Goal: Information Seeking & Learning: Compare options

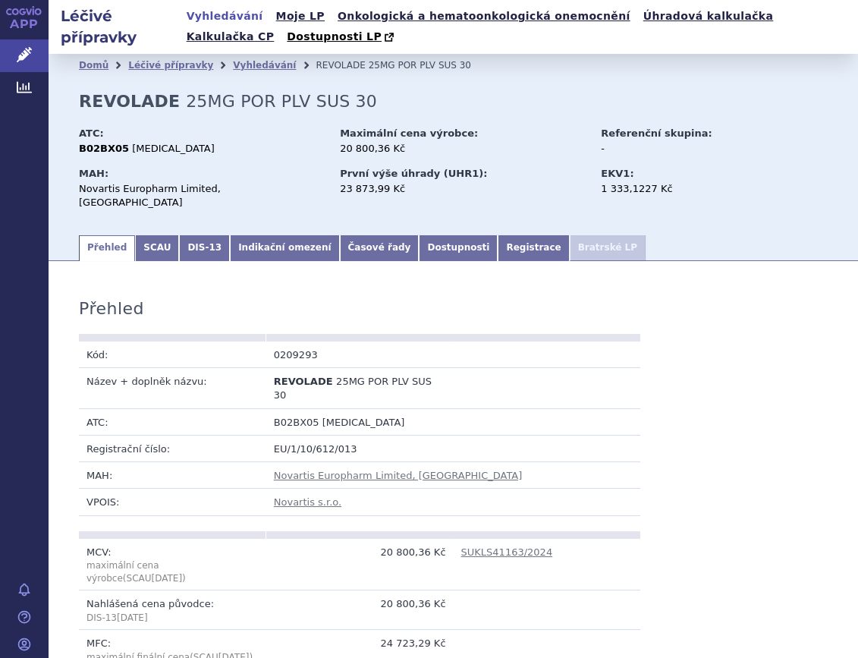
scroll to position [483, 0]
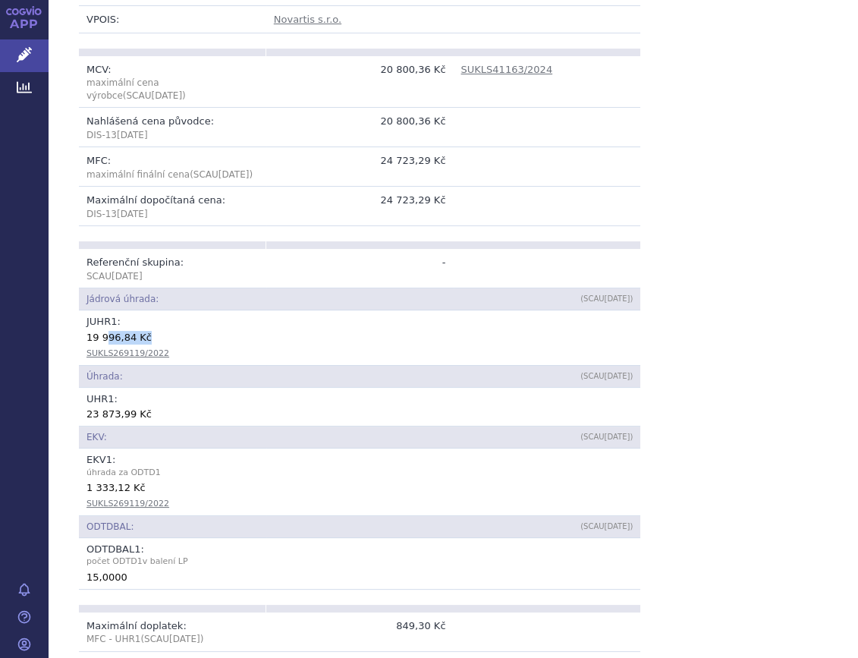
drag, startPoint x: 146, startPoint y: 296, endPoint x: 105, endPoint y: 294, distance: 40.2
click at [105, 329] on div "19 996,84 Kč" at bounding box center [359, 336] width 546 height 15
drag, startPoint x: 105, startPoint y: 294, endPoint x: 120, endPoint y: 294, distance: 14.4
click at [120, 329] on div "19 996,84 Kč" at bounding box center [359, 336] width 546 height 15
click at [129, 329] on div "19 996,84 Kč" at bounding box center [359, 336] width 546 height 15
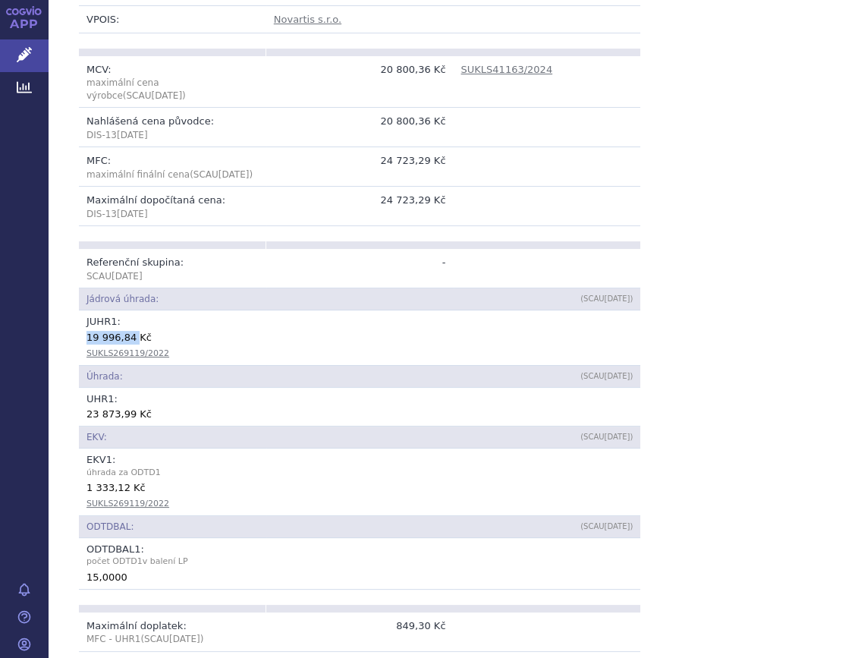
drag, startPoint x: 129, startPoint y: 294, endPoint x: 89, endPoint y: 294, distance: 40.2
click at [89, 329] on div "19 996,84 Kč" at bounding box center [359, 336] width 546 height 15
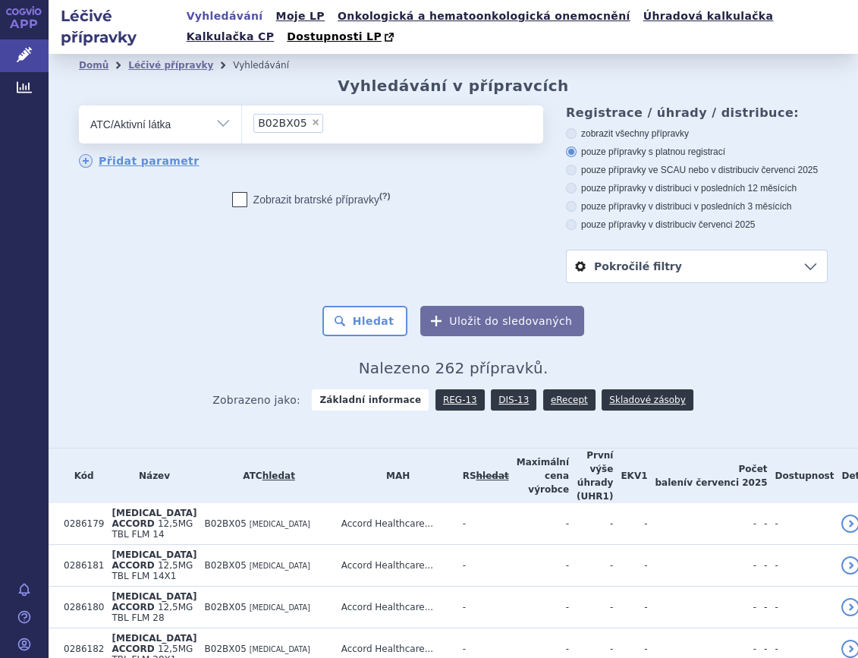
click at [220, 127] on select "Vše Přípravek/SUKL kód MAH VPOIS ATC/Aktivní látka Léková forma Síla" at bounding box center [160, 122] width 162 height 34
click at [79, 107] on select "Vše Přípravek/SUKL kód MAH VPOIS ATC/Aktivní látka Léková forma Síla" at bounding box center [160, 122] width 162 height 34
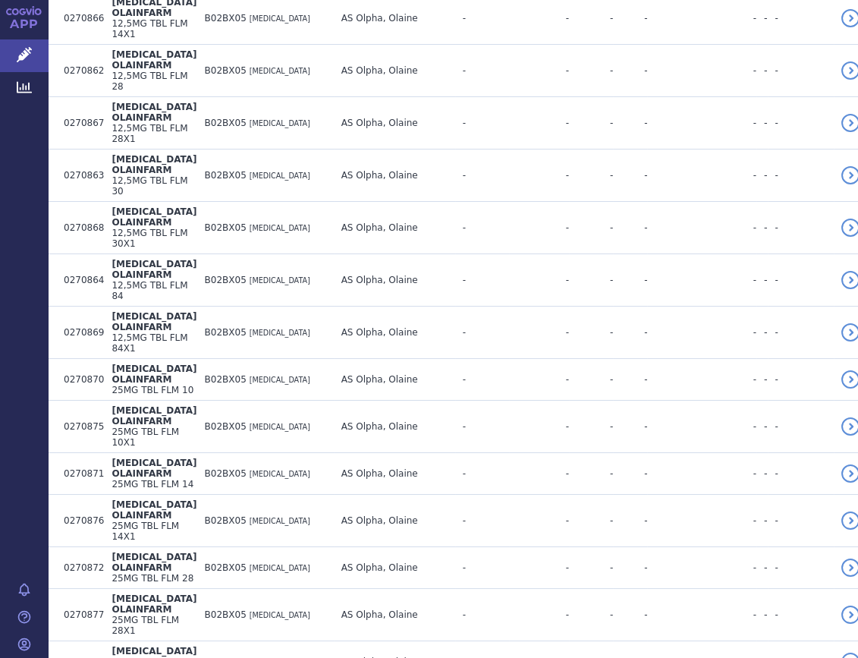
scroll to position [3514, 0]
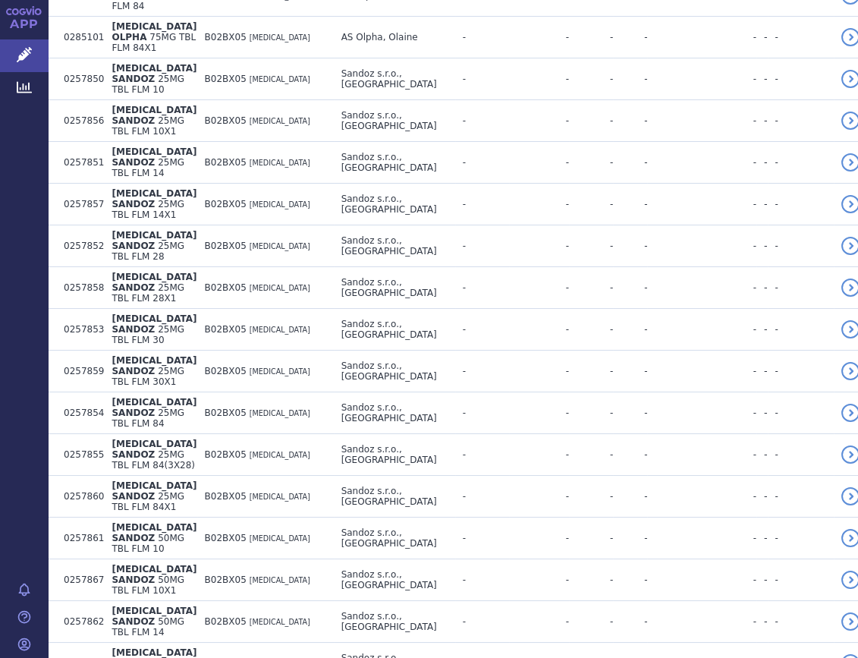
scroll to position [6618, 0]
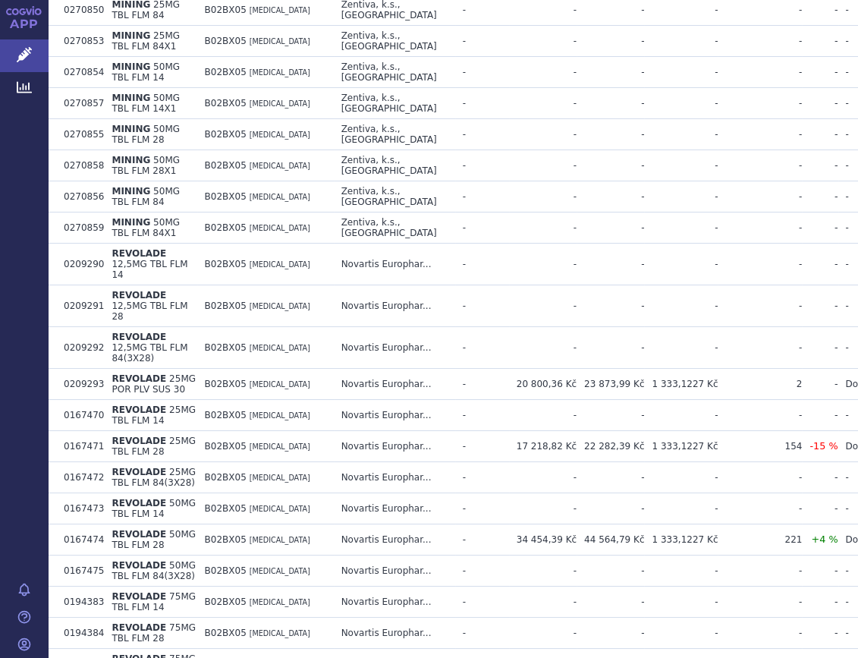
scroll to position [10342, 0]
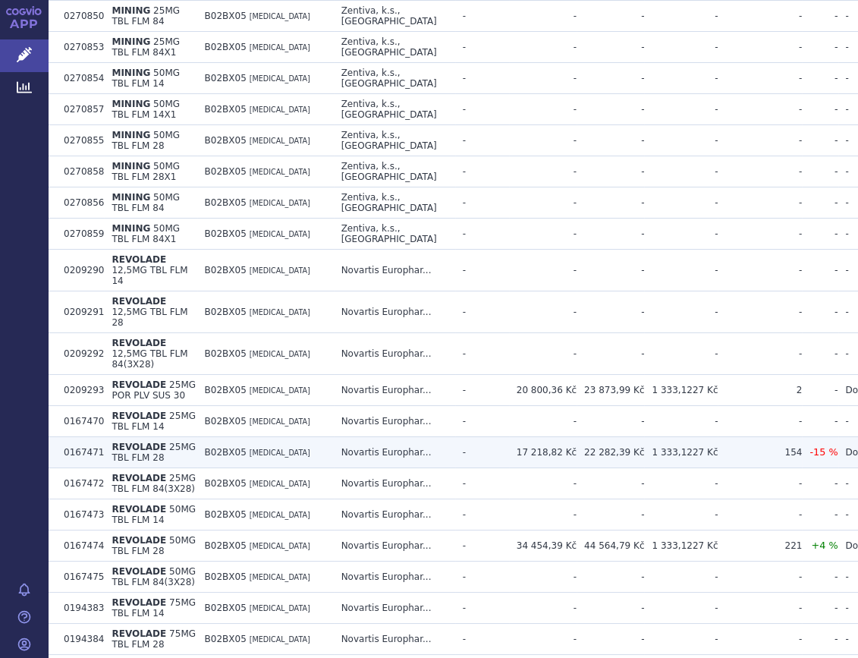
click at [509, 437] on td "17 218,82 Kč" at bounding box center [543, 452] width 68 height 31
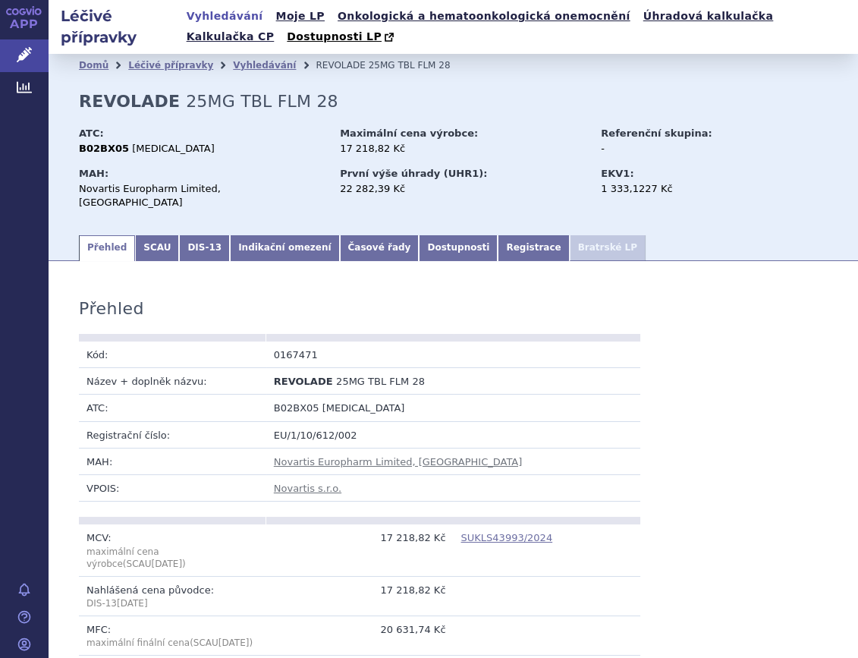
scroll to position [344, 0]
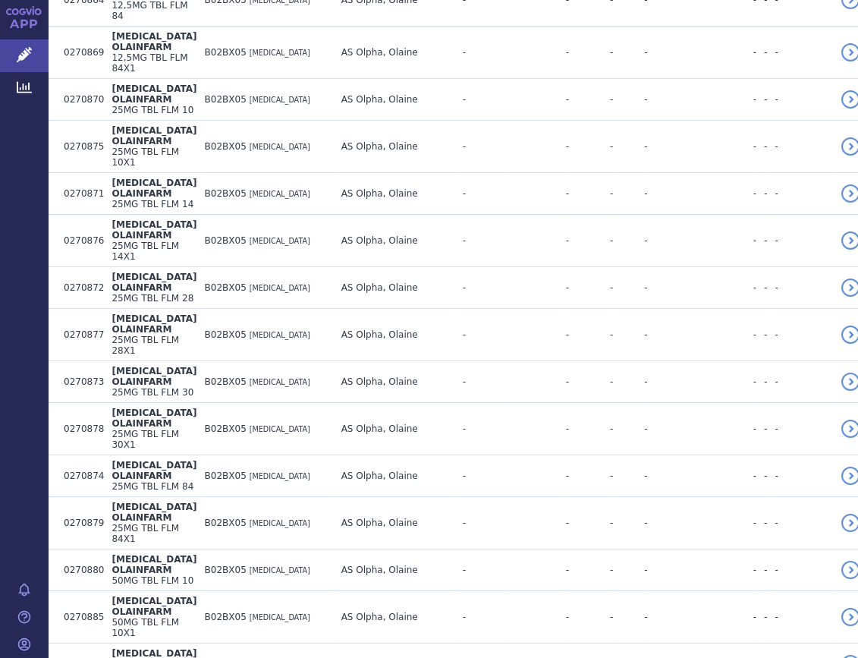
scroll to position [3514, 0]
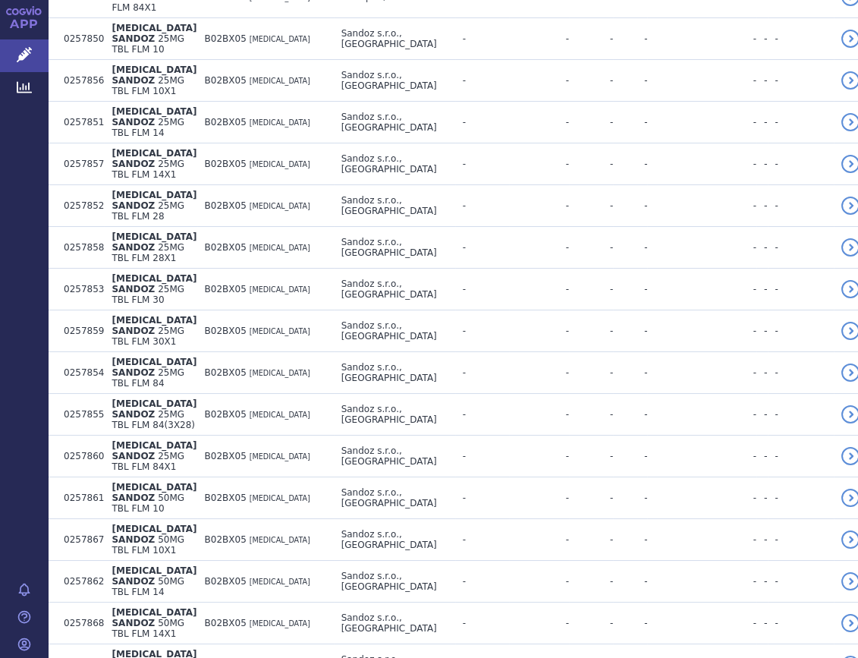
scroll to position [6618, 0]
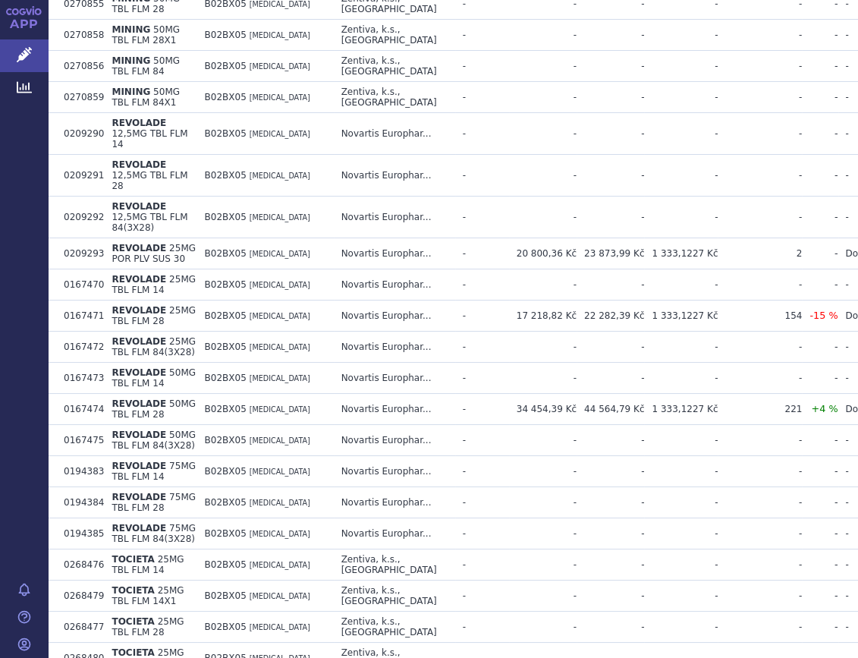
scroll to position [10480, 0]
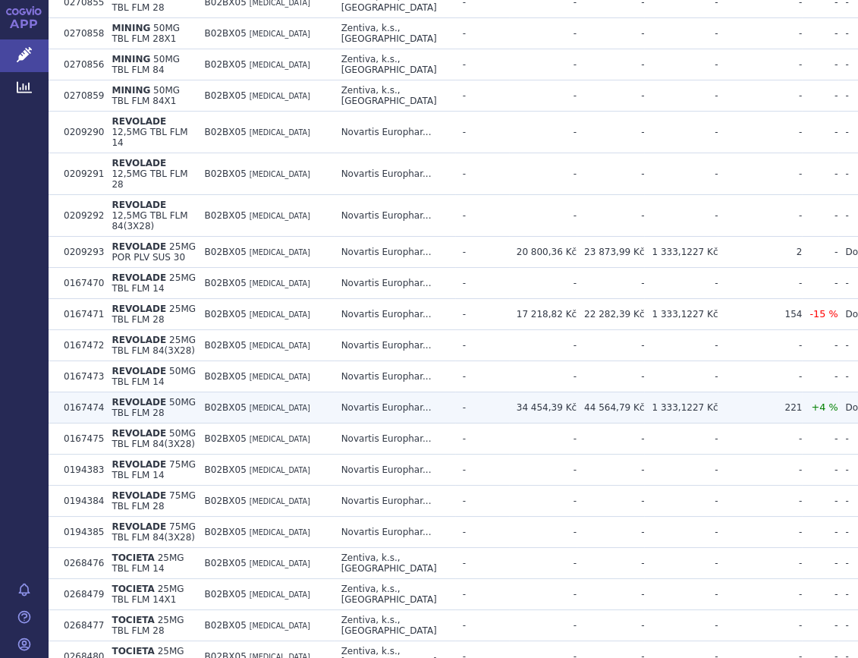
click at [276, 404] on span "[MEDICAL_DATA]" at bounding box center [280, 408] width 61 height 8
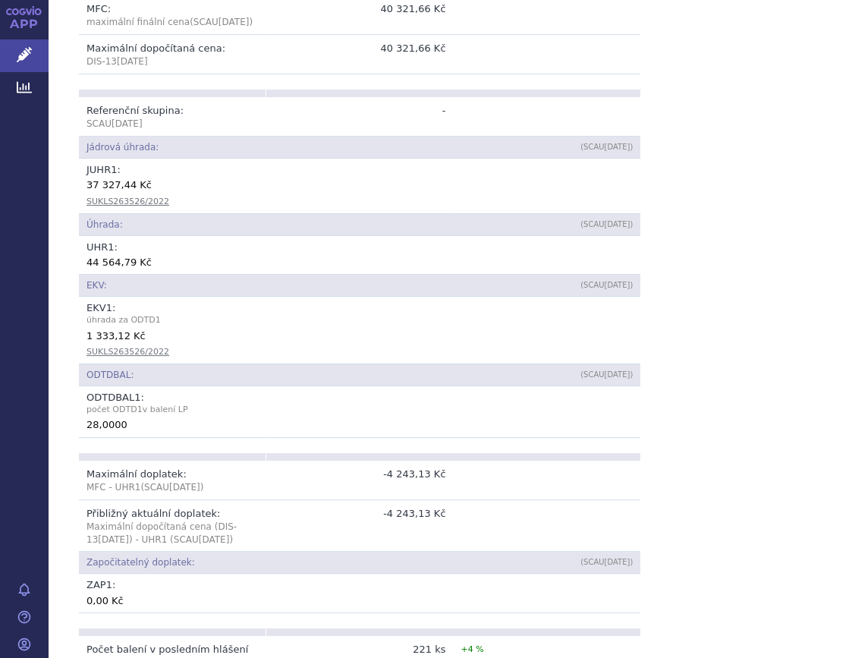
scroll to position [552, 0]
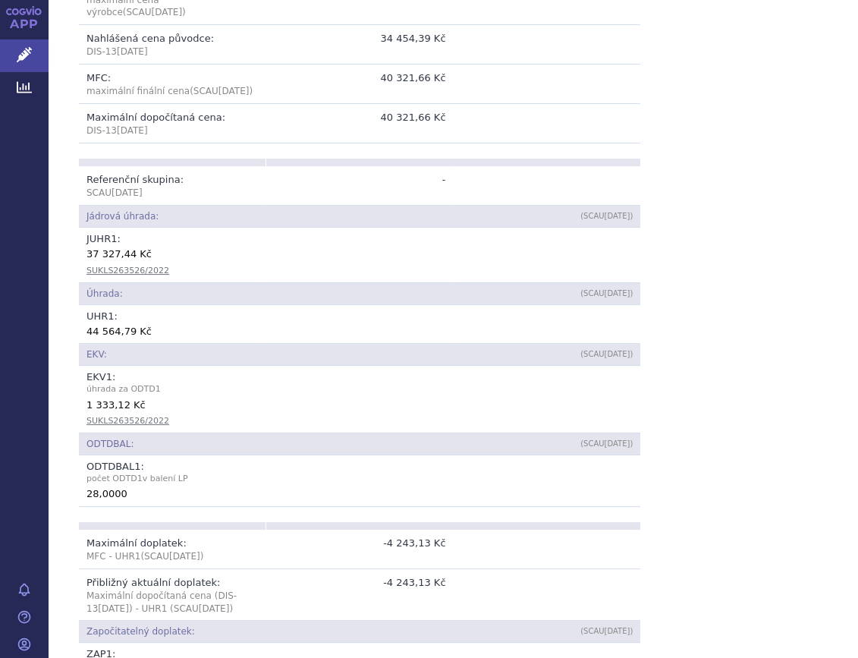
click at [675, 237] on div "Přehled Kód: 0167474 Název + doplněk názvu: REVOLADE 50MG TBL FLM 28 ATC: B02BX…" at bounding box center [454, 524] width 810 height 1599
